Goal: Task Accomplishment & Management: Manage account settings

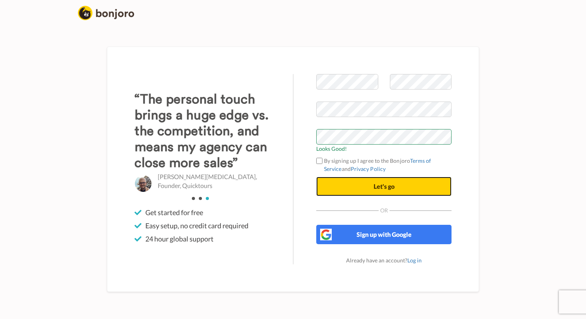
click at [349, 190] on button "Let's go" at bounding box center [383, 186] width 135 height 19
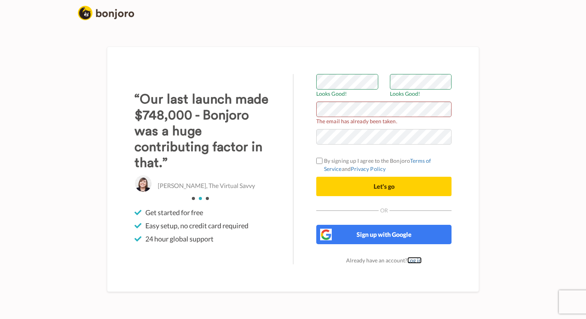
click at [415, 258] on link "Log in" at bounding box center [414, 260] width 14 height 7
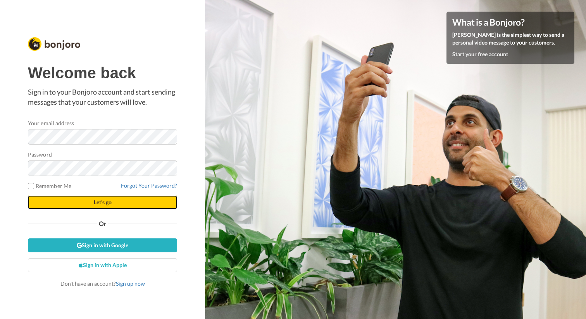
click at [126, 203] on button "Let's go" at bounding box center [102, 202] width 149 height 14
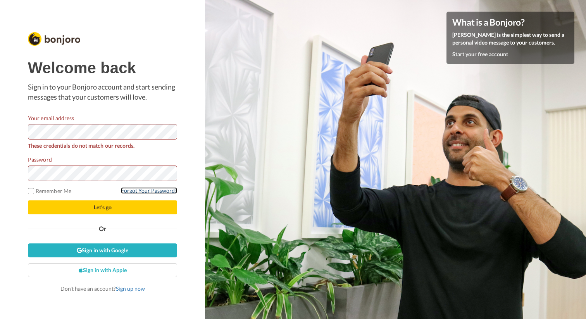
click at [156, 189] on link "Forgot Your Password?" at bounding box center [149, 190] width 56 height 7
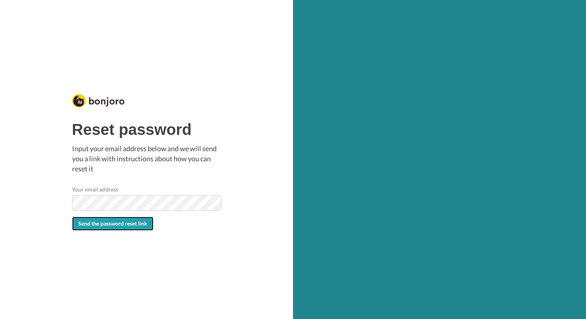
click at [126, 225] on span "Send the password reset link" at bounding box center [112, 223] width 69 height 7
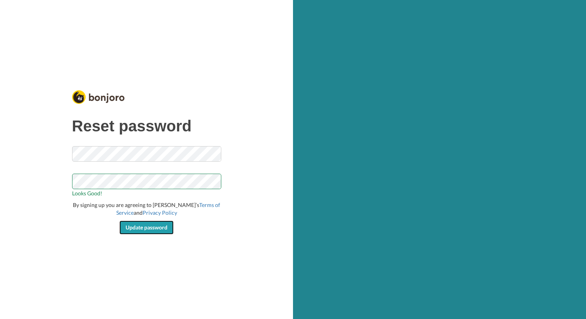
click at [144, 227] on span "Update password" at bounding box center [147, 227] width 42 height 7
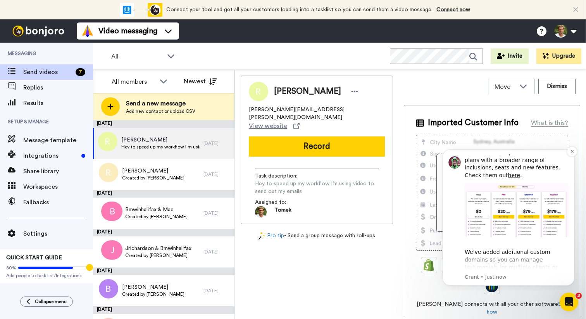
scroll to position [264, 0]
click at [573, 149] on button "Dismiss notification" at bounding box center [572, 151] width 10 height 10
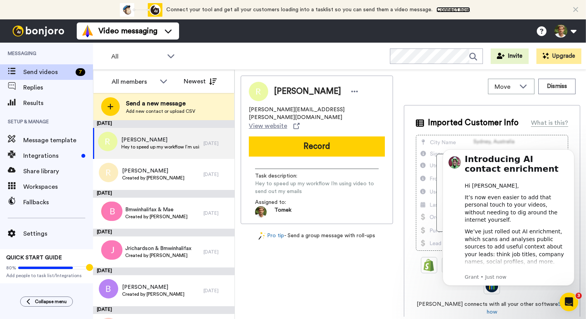
click at [451, 10] on link "Connect now" at bounding box center [453, 9] width 34 height 5
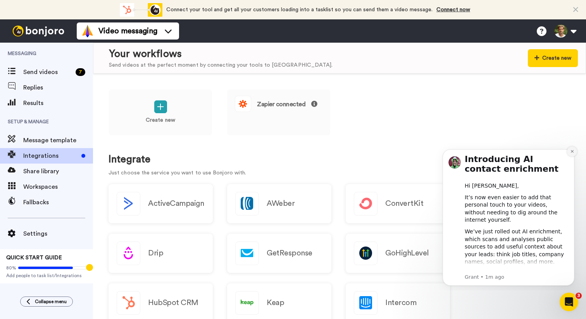
click at [571, 151] on icon "Dismiss notification" at bounding box center [572, 151] width 4 height 4
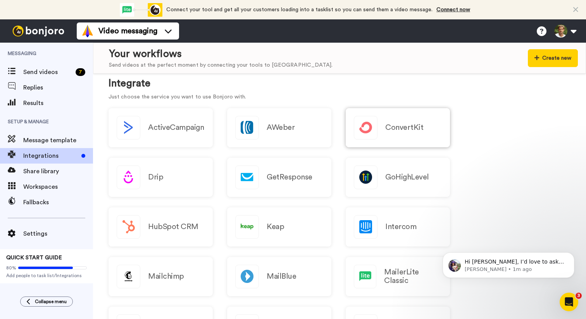
scroll to position [81, 0]
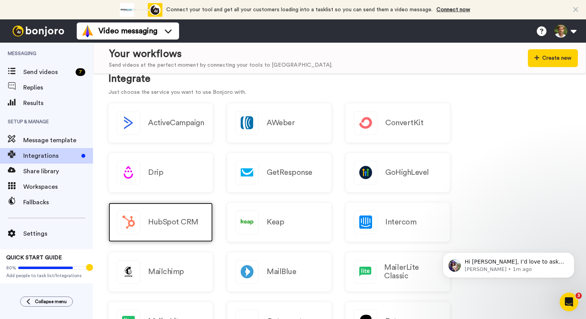
click at [153, 225] on h2 "HubSpot CRM" at bounding box center [173, 222] width 50 height 9
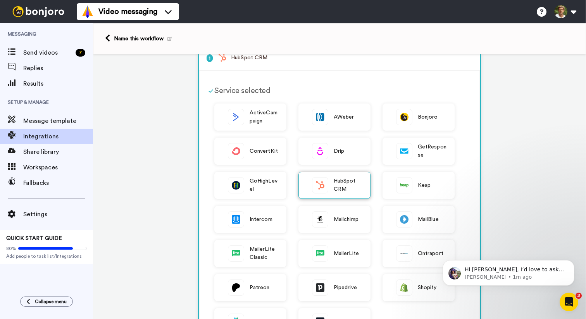
click at [338, 188] on span "HubSpot CRM" at bounding box center [348, 185] width 29 height 16
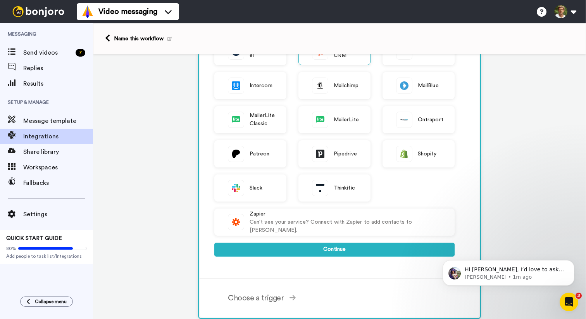
scroll to position [169, 0]
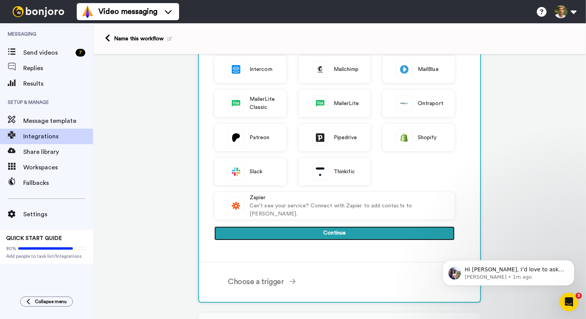
click at [329, 232] on button "Continue" at bounding box center [334, 233] width 240 height 14
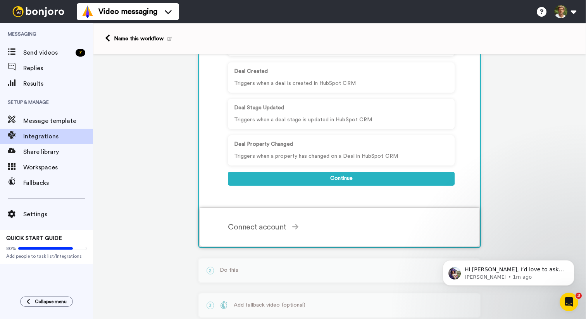
click at [282, 222] on div "Connect account" at bounding box center [341, 227] width 227 height 12
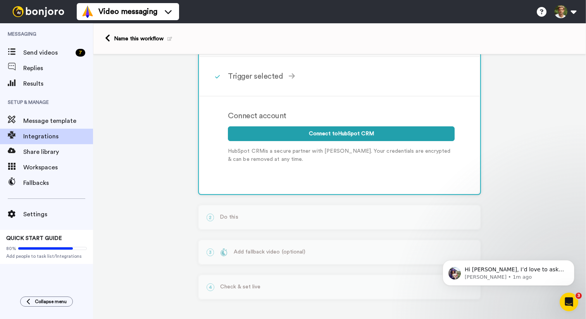
scroll to position [74, 0]
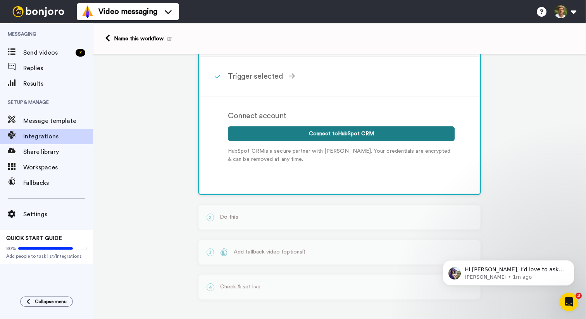
click at [336, 135] on button "Connect to HubSpot CRM" at bounding box center [341, 133] width 227 height 15
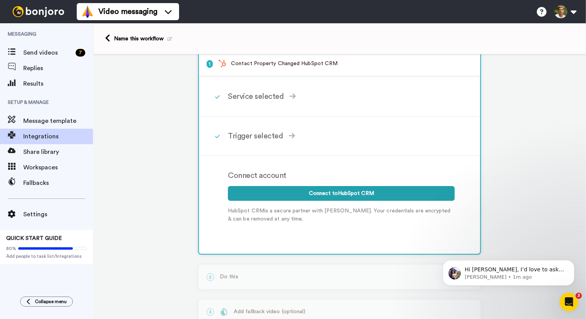
scroll to position [0, 0]
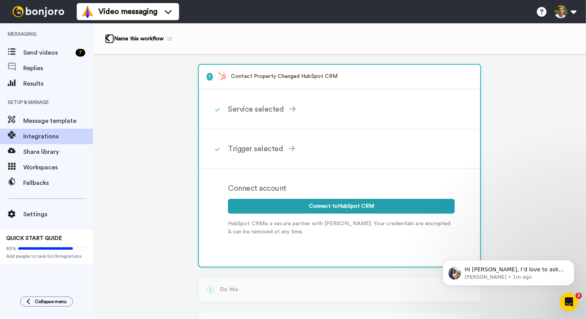
click at [107, 40] on icon at bounding box center [107, 38] width 5 height 8
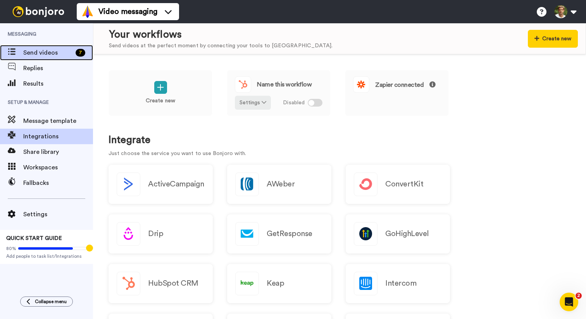
click at [42, 53] on span "Send videos" at bounding box center [47, 52] width 49 height 9
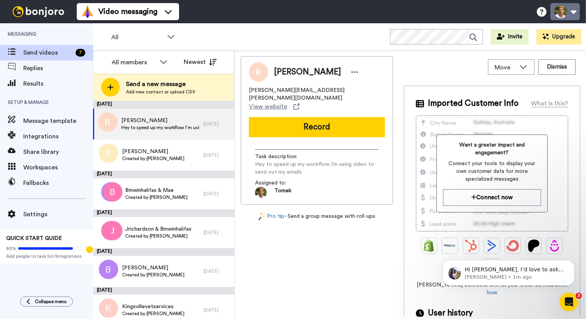
click at [573, 10] on button at bounding box center [564, 11] width 29 height 17
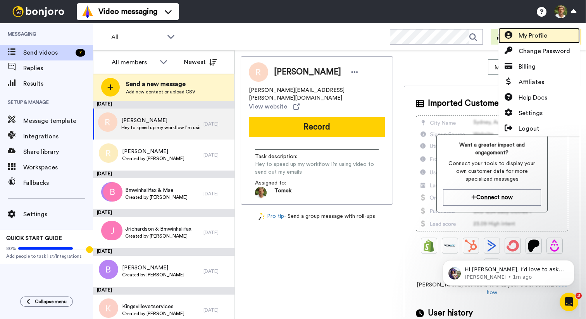
click at [540, 36] on span "My Profile" at bounding box center [532, 35] width 29 height 9
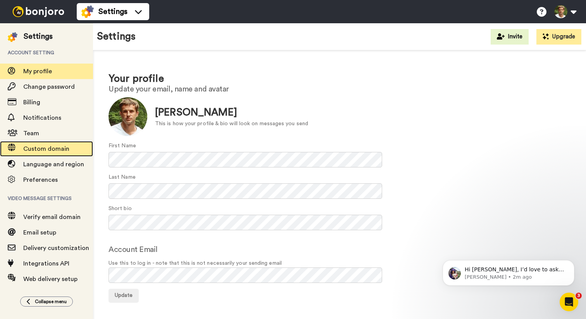
click at [45, 151] on span "Custom domain" at bounding box center [46, 149] width 46 height 6
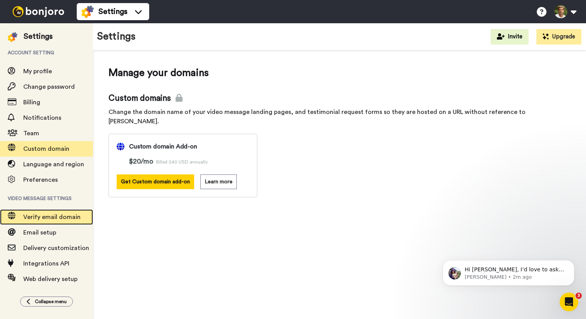
click at [45, 217] on span "Verify email domain" at bounding box center [51, 217] width 57 height 6
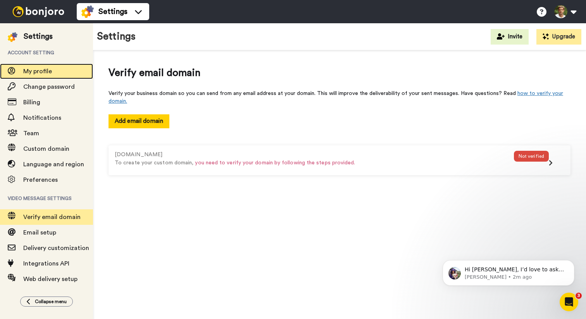
click at [45, 74] on span "My profile" at bounding box center [37, 71] width 29 height 6
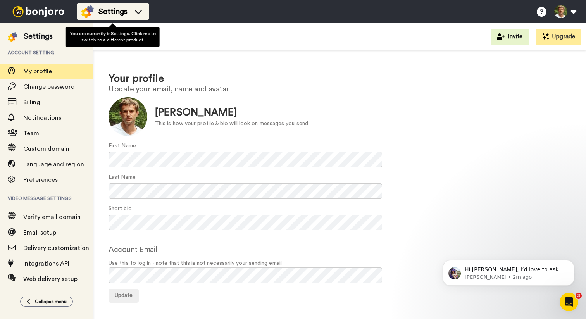
click at [141, 9] on icon at bounding box center [138, 12] width 12 height 8
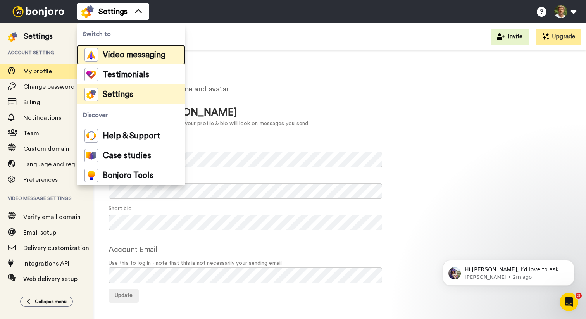
click at [139, 55] on span "Video messaging" at bounding box center [134, 55] width 63 height 8
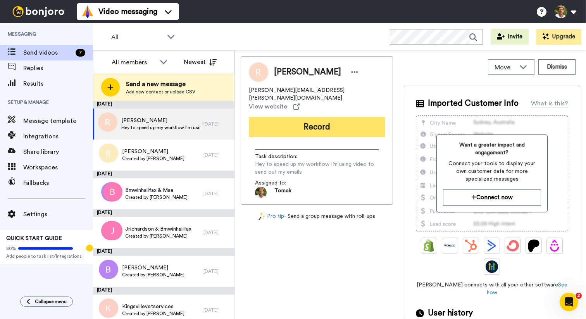
click at [309, 117] on button "Record" at bounding box center [317, 127] width 136 height 20
